Goal: Entertainment & Leisure: Consume media (video, audio)

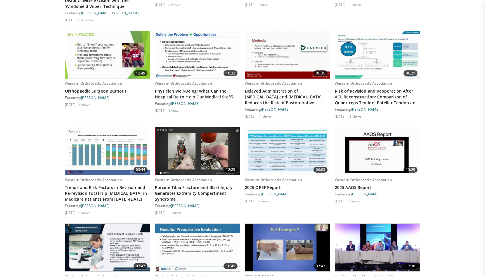
scroll to position [810, 0]
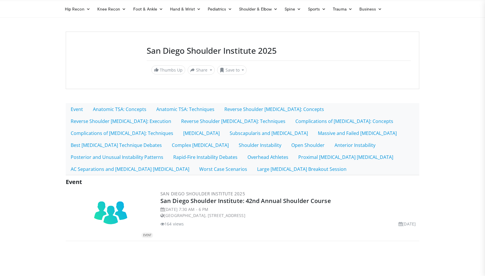
scroll to position [14, 0]
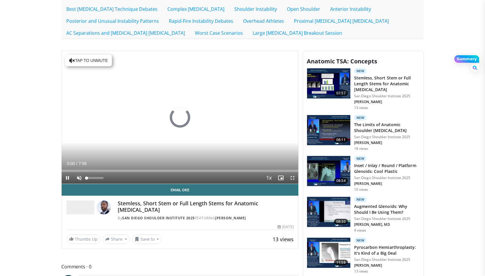
click at [78, 178] on span "Video Player" at bounding box center [79, 178] width 12 height 12
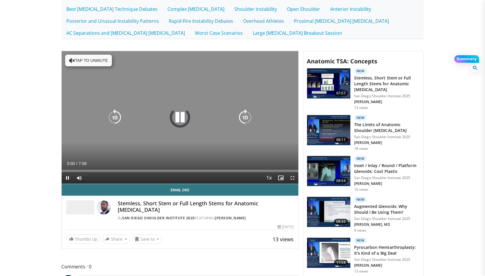
click at [103, 61] on button "Tap to unmute" at bounding box center [88, 61] width 47 height 12
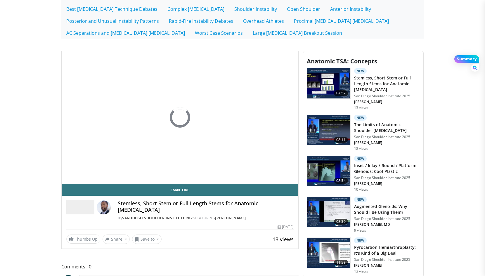
click at [53, 109] on body "Specialties Adult & Family Medicine Allergy, Asthma, Immunology Anesthesiology …" at bounding box center [242, 124] width 485 height 562
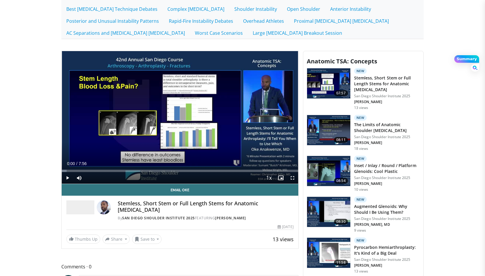
click at [69, 178] on span "Video Player" at bounding box center [68, 178] width 12 height 12
click at [292, 177] on span "Video Player" at bounding box center [293, 178] width 12 height 12
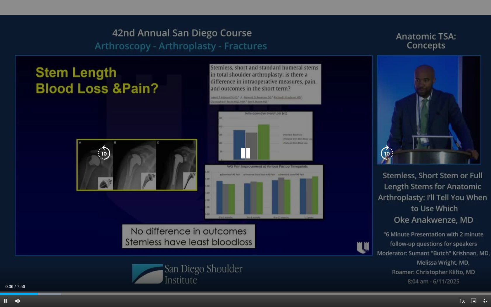
click at [10, 143] on div "10 seconds Tap to unmute" at bounding box center [245, 153] width 491 height 306
click at [247, 151] on icon "Video Player" at bounding box center [245, 153] width 16 height 16
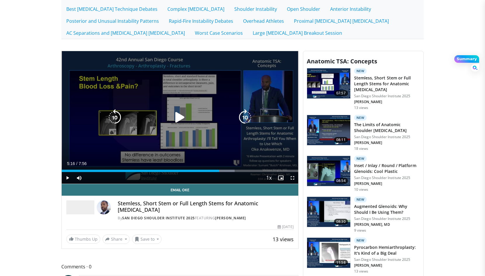
click at [183, 117] on icon "Video Player" at bounding box center [180, 117] width 16 height 16
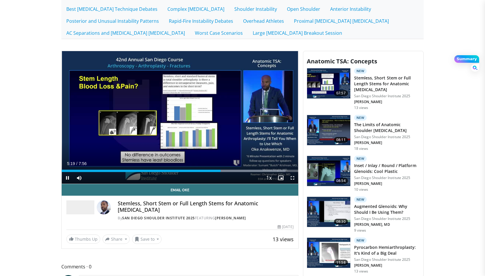
click at [291, 178] on span "Video Player" at bounding box center [293, 178] width 12 height 12
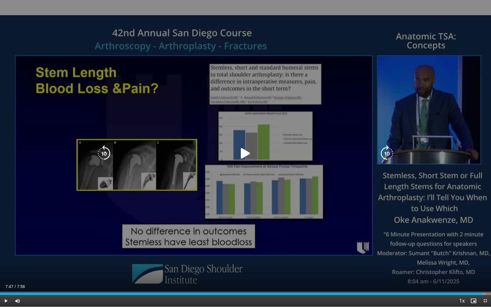
click at [244, 154] on icon "Video Player" at bounding box center [245, 153] width 16 height 16
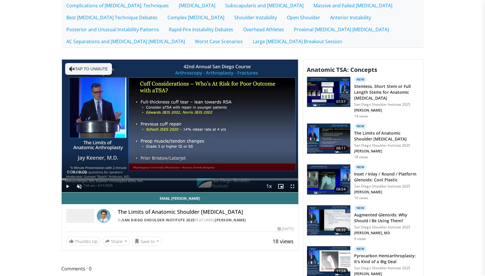
click at [69, 186] on span "Video Player" at bounding box center [68, 187] width 12 height 12
click at [79, 187] on span "Video Player" at bounding box center [79, 187] width 12 height 12
click at [292, 186] on span "Video Player" at bounding box center [293, 187] width 12 height 12
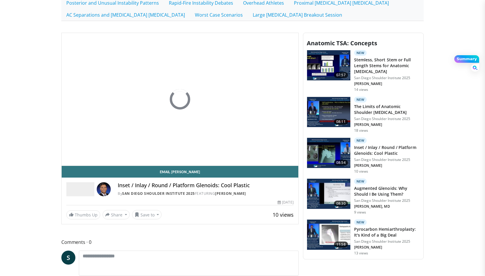
scroll to position [175, 0]
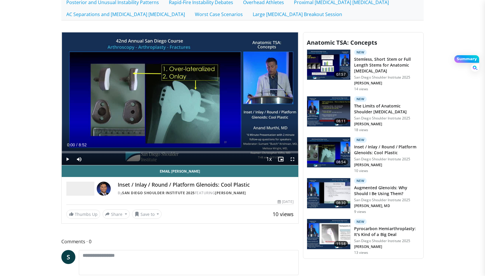
click at [67, 160] on span "Video Player" at bounding box center [68, 159] width 12 height 12
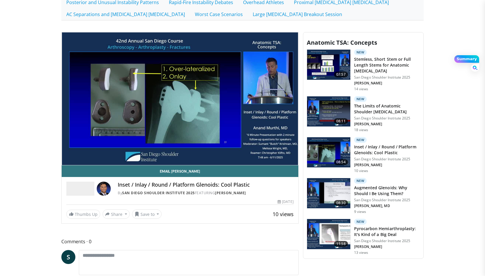
scroll to position [159, 0]
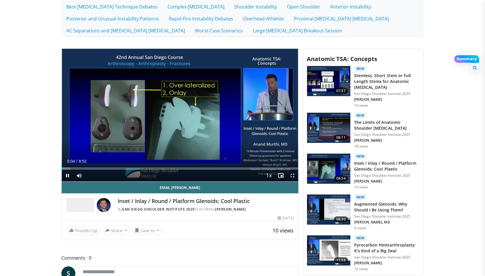
click at [292, 176] on span "Video Player" at bounding box center [293, 176] width 12 height 12
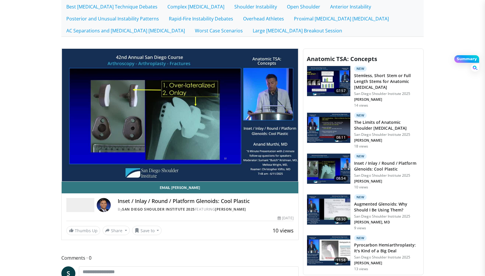
click at [48, 52] on body "Specialties Adult & Family Medicine Allergy, Asthma, Immunology Anesthesiology …" at bounding box center [242, 118] width 485 height 555
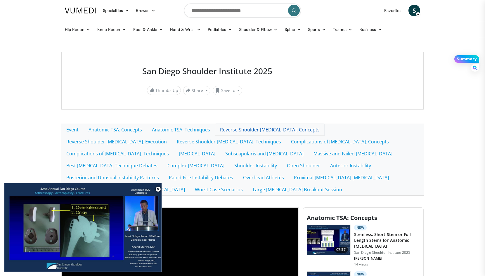
scroll to position [0, 0]
click at [195, 128] on link "Anatomic TSA: Techniques" at bounding box center [181, 130] width 68 height 12
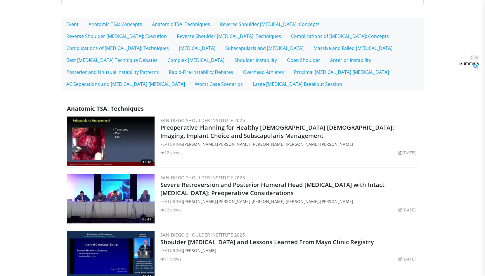
scroll to position [114, 0]
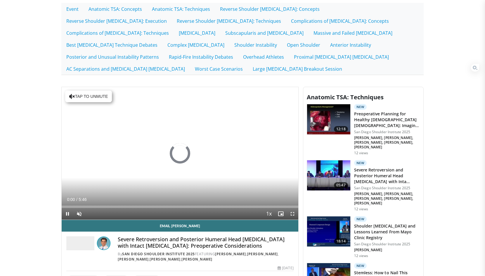
scroll to position [145, 0]
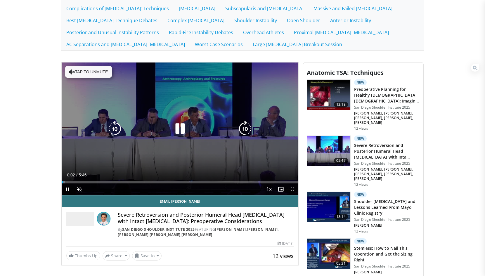
click at [96, 72] on button "Tap to unmute" at bounding box center [88, 72] width 47 height 12
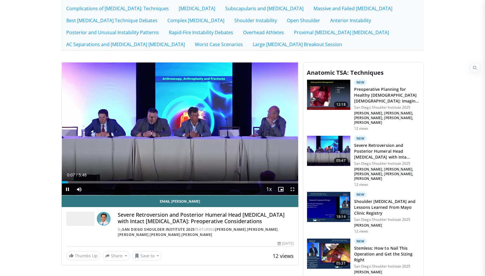
click at [294, 189] on span "Video Player" at bounding box center [293, 189] width 12 height 12
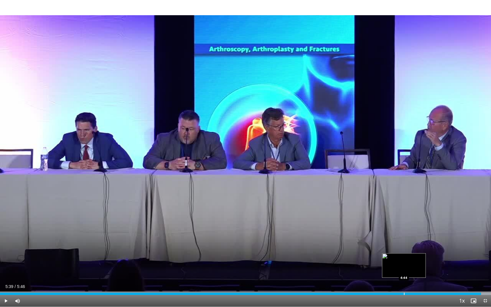
click at [404, 276] on div "Progress Bar" at bounding box center [404, 293] width 1 height 2
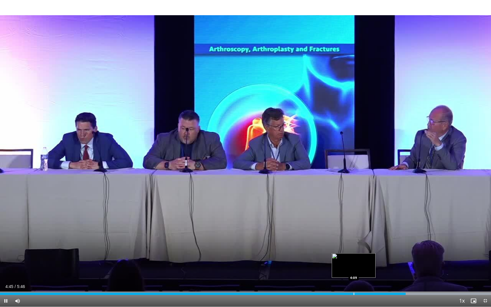
click at [354, 276] on div "Progress Bar" at bounding box center [354, 293] width 1 height 2
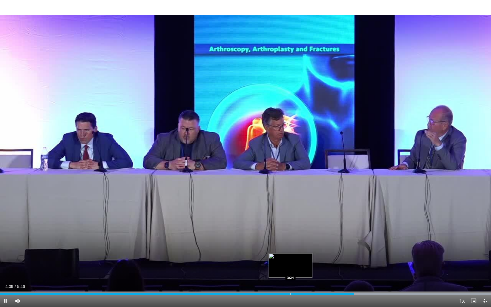
click at [290, 276] on div "Loaded : 99.97% 4:09 3:24" at bounding box center [245, 293] width 491 height 2
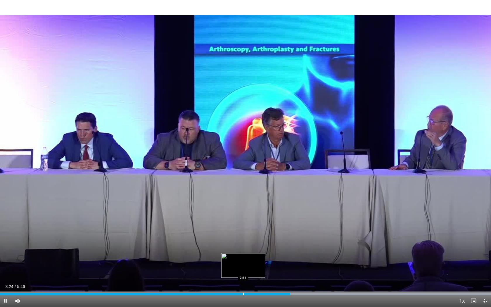
click at [243, 276] on div "Progress Bar" at bounding box center [243, 293] width 1 height 2
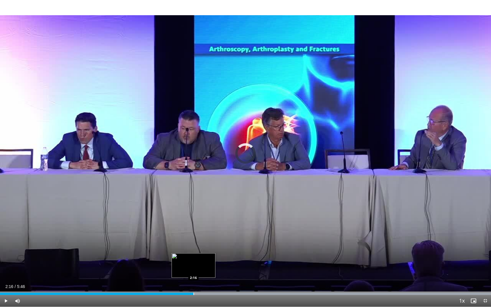
click at [193, 276] on div "Progress Bar" at bounding box center [193, 293] width 1 height 2
click at [165, 276] on div "Progress Bar" at bounding box center [165, 293] width 1 height 2
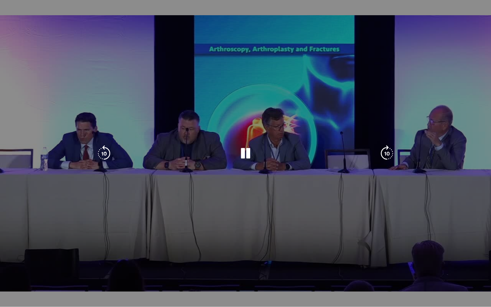
click at [137, 276] on video-js "**********" at bounding box center [245, 153] width 491 height 307
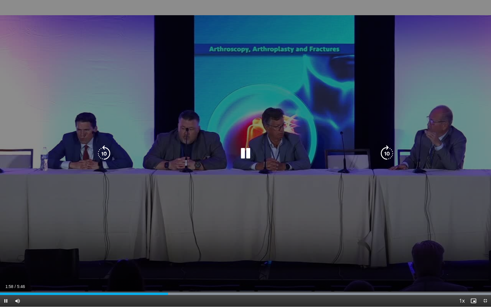
click at [124, 276] on div "Loaded : 99.97% 1:58 1:28" at bounding box center [245, 292] width 491 height 6
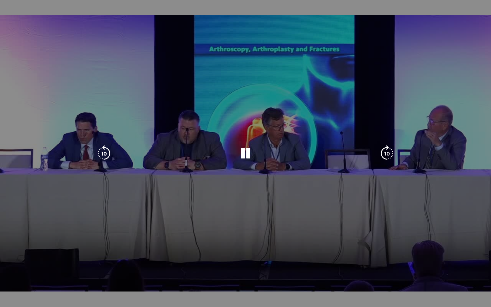
click at [96, 276] on div "10 seconds Tap to unmute" at bounding box center [245, 153] width 491 height 306
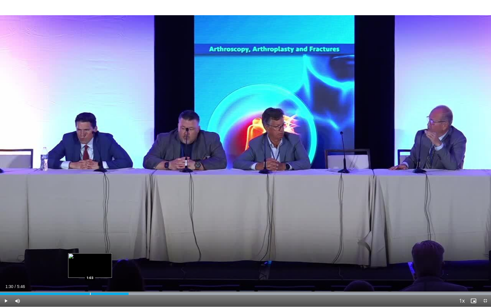
click at [90, 276] on div "Progress Bar" at bounding box center [90, 293] width 1 height 2
click at [6, 276] on span "Video Player" at bounding box center [6, 301] width 12 height 12
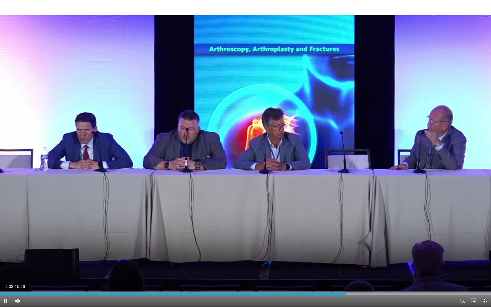
click at [485, 276] on span "Video Player" at bounding box center [485, 301] width 12 height 12
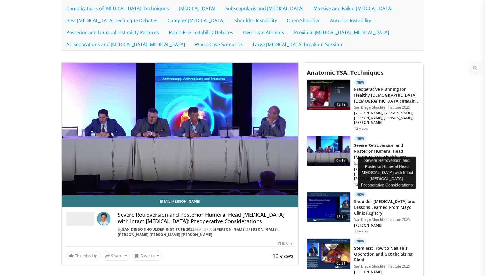
click at [375, 143] on h3 "Severe Retroversion and Posterior Humeral Head [MEDICAL_DATA] with Inta…" at bounding box center [387, 152] width 66 height 18
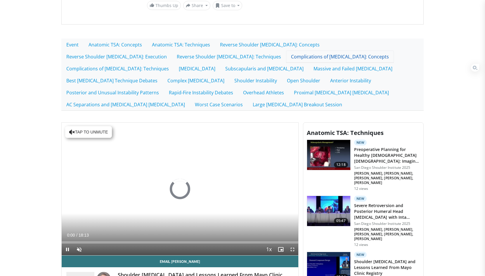
scroll to position [159, 0]
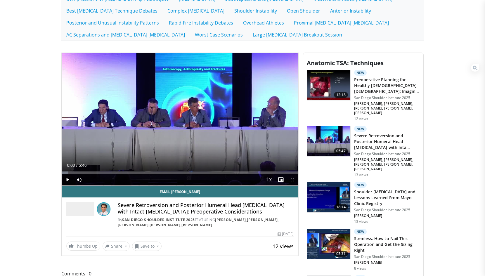
click at [369, 189] on h3 "Shoulder [MEDICAL_DATA] and Lessons Learned From Mayo Clinic Registry" at bounding box center [387, 198] width 66 height 18
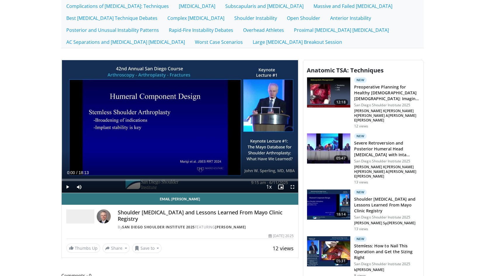
scroll to position [170, 0]
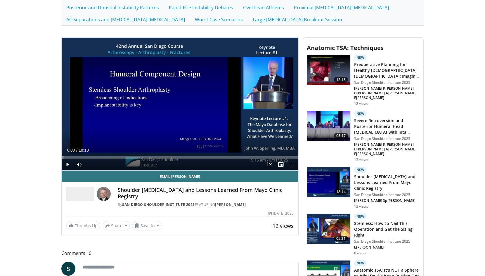
click at [68, 166] on span "Video Player" at bounding box center [68, 165] width 12 height 12
click at [292, 162] on span "Video Player" at bounding box center [293, 165] width 12 height 12
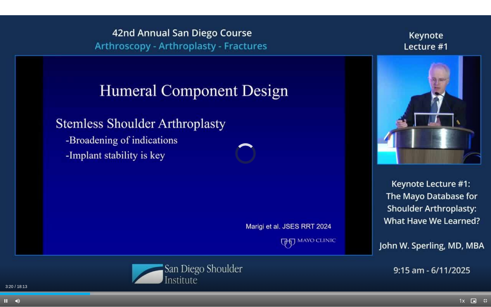
click at [484, 276] on span "Video Player" at bounding box center [485, 301] width 12 height 12
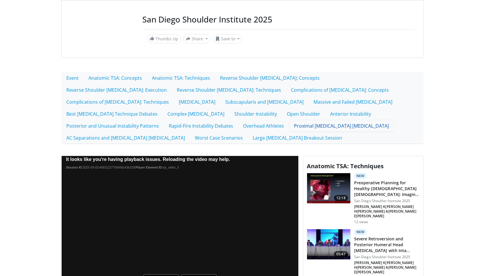
scroll to position [166, 0]
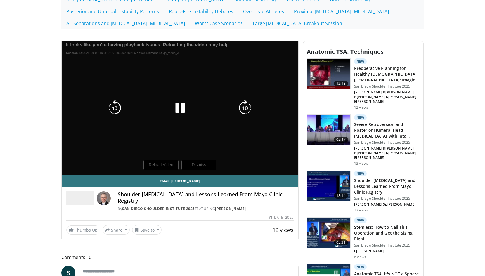
click at [160, 164] on div "10 seconds Tap to unmute" at bounding box center [180, 107] width 237 height 133
click at [175, 112] on icon "Video Player" at bounding box center [180, 108] width 16 height 16
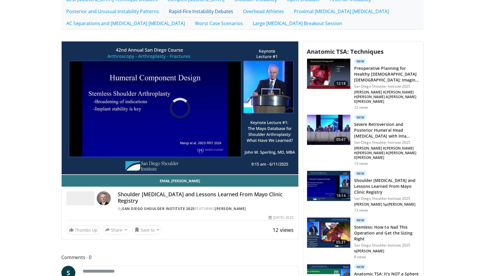
click at [26, 146] on body "Specialties Adult & Family Medicine Allergy, Asthma, Immunology Anesthesiology …" at bounding box center [242, 226] width 485 height 785
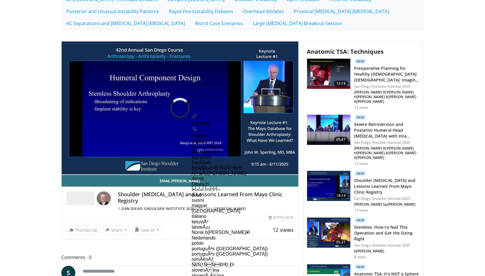
click at [37, 123] on body "Specialties Adult & Family Medicine Allergy, Asthma, Immunology Anesthesiology …" at bounding box center [242, 226] width 485 height 785
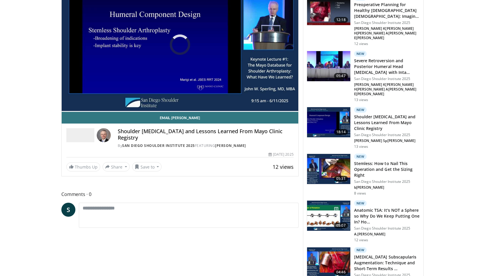
scroll to position [195, 0]
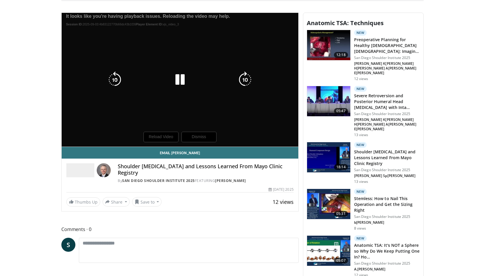
click at [208, 136] on div "10 seconds Tap to unmute" at bounding box center [180, 80] width 237 height 134
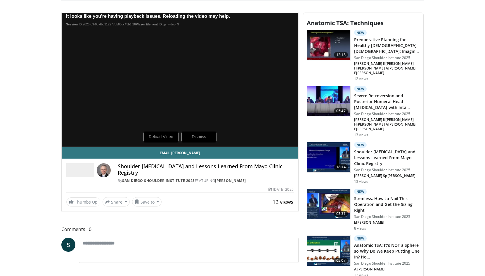
click at [41, 100] on body "Specialties Adult & Family Medicine Allergy, Asthma, Immunology Anesthesiology …" at bounding box center [242, 197] width 485 height 785
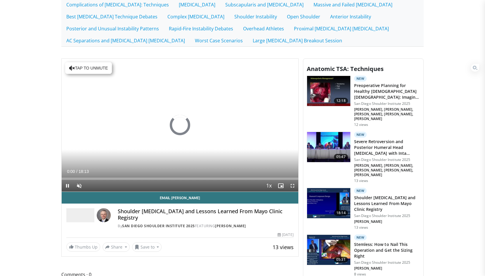
scroll to position [158, 0]
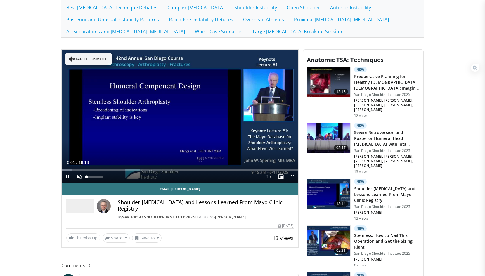
click at [80, 176] on span "Video Player" at bounding box center [79, 177] width 12 height 12
click at [292, 177] on span "Video Player" at bounding box center [293, 177] width 12 height 12
click at [293, 176] on span "Video Player" at bounding box center [293, 177] width 12 height 12
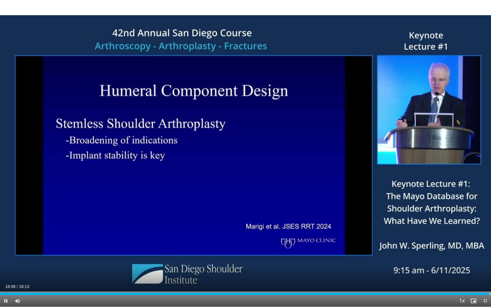
click at [485, 276] on span "Video Player" at bounding box center [485, 301] width 12 height 12
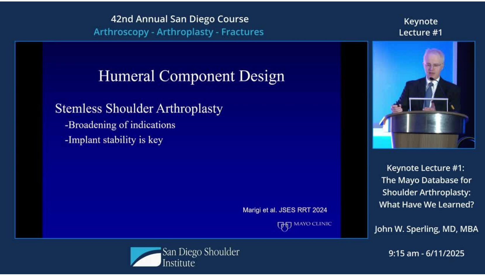
scroll to position [208, 0]
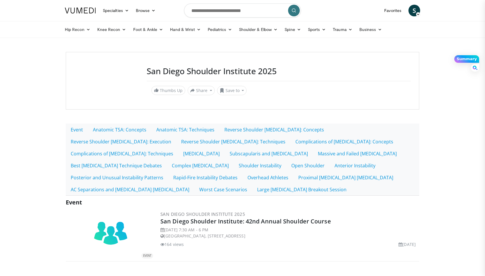
scroll to position [14, 0]
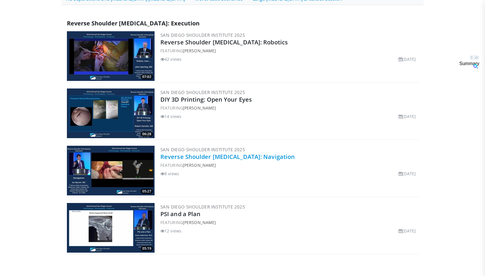
scroll to position [190, 0]
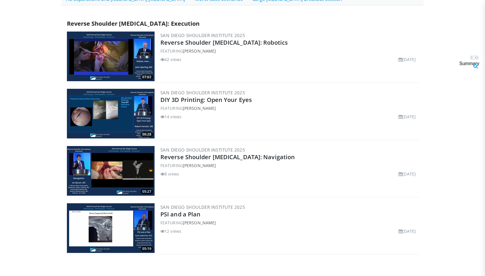
click at [316, 184] on div "San Diego Shoulder Institute 2025 Reverse Shoulder [MEDICAL_DATA]: Navigation F…" at bounding box center [289, 171] width 258 height 50
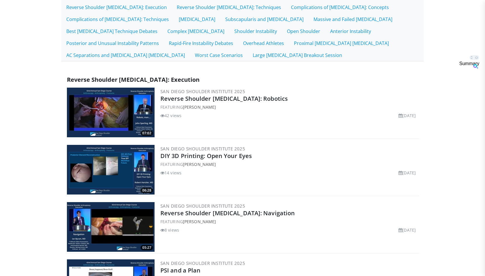
scroll to position [134, 0]
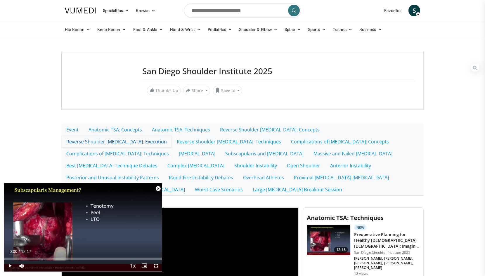
click at [172, 136] on link "Reverse Shoulder [MEDICAL_DATA]: Execution" at bounding box center [116, 142] width 110 height 12
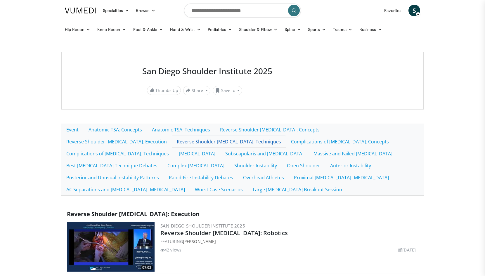
click at [172, 142] on link "Reverse Shoulder [MEDICAL_DATA]: Techniques" at bounding box center [229, 142] width 114 height 12
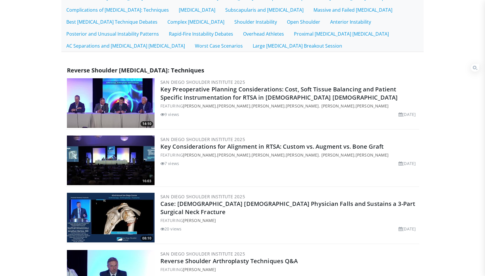
scroll to position [197, 0]
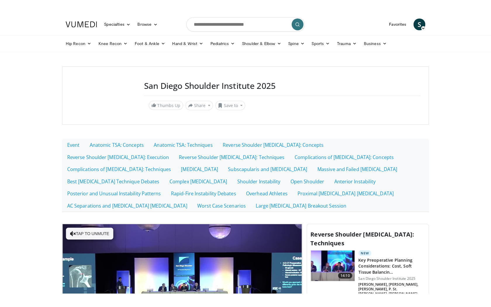
scroll to position [165, 0]
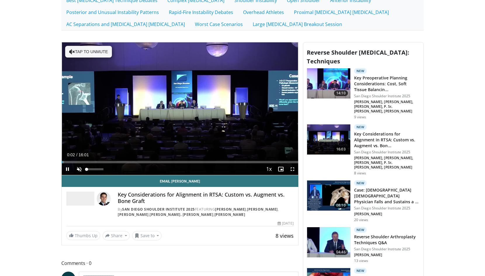
click at [79, 169] on span "Video Player" at bounding box center [79, 169] width 12 height 12
click at [291, 168] on span "Video Player" at bounding box center [293, 169] width 12 height 12
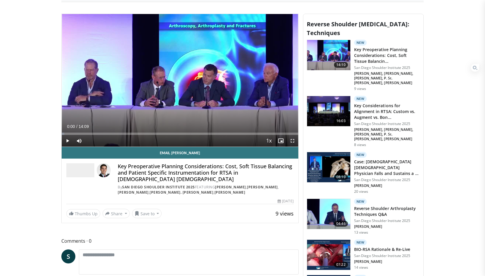
scroll to position [184, 0]
